Goal: Information Seeking & Learning: Learn about a topic

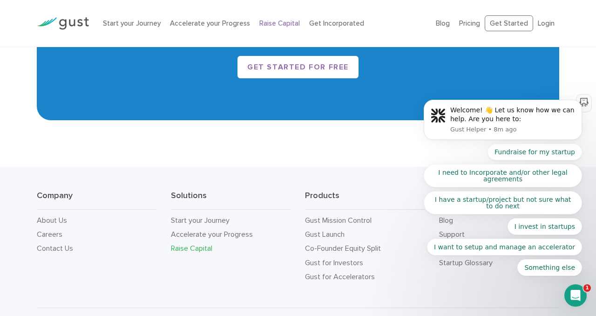
scroll to position [1554, 0]
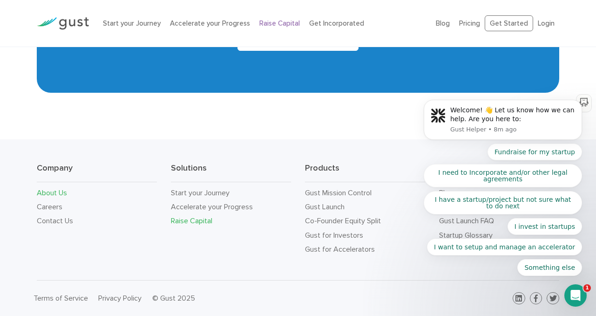
click at [53, 193] on link "About Us" at bounding box center [52, 192] width 30 height 9
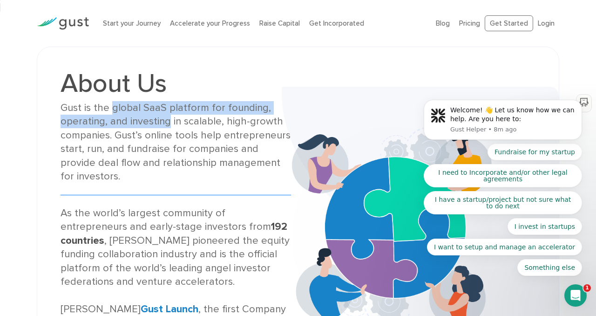
drag, startPoint x: 112, startPoint y: 107, endPoint x: 168, endPoint y: 123, distance: 58.6
click at [168, 123] on div "Gust is the global SaaS platform for founding, operating, and investing in scal…" at bounding box center [176, 142] width 230 height 82
copy div "global SaaS platform for founding, operating, and investing"
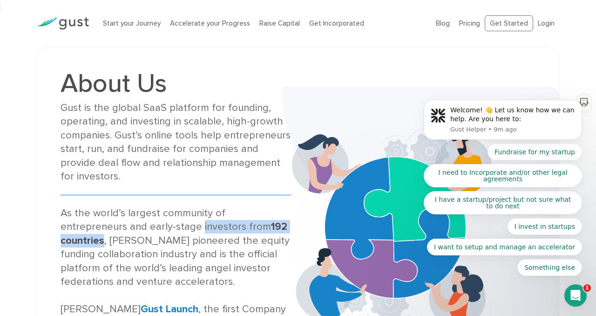
drag, startPoint x: 132, startPoint y: 227, endPoint x: 260, endPoint y: 231, distance: 128.1
click at [260, 231] on div "As the world’s largest community of entrepreneurs and early-stage investors fro…" at bounding box center [176, 295] width 230 height 178
copy div "investors from 192 countries"
